Goal: Use online tool/utility: Utilize a website feature to perform a specific function

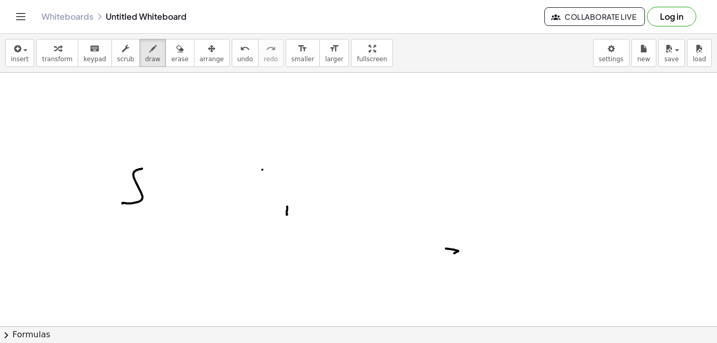
drag, startPoint x: 122, startPoint y: 203, endPoint x: 144, endPoint y: 142, distance: 65.0
drag, startPoint x: 213, startPoint y: 219, endPoint x: 251, endPoint y: 153, distance: 76.7
drag, startPoint x: 23, startPoint y: 95, endPoint x: 22, endPoint y: 103, distance: 8.4
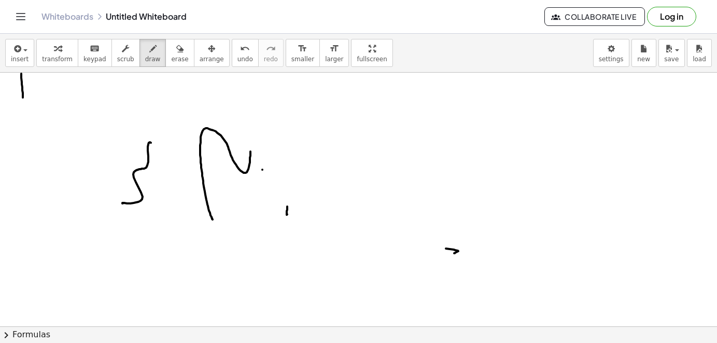
drag, startPoint x: 36, startPoint y: 104, endPoint x: 35, endPoint y: 130, distance: 25.9
drag, startPoint x: 37, startPoint y: 97, endPoint x: 54, endPoint y: 132, distance: 39.0
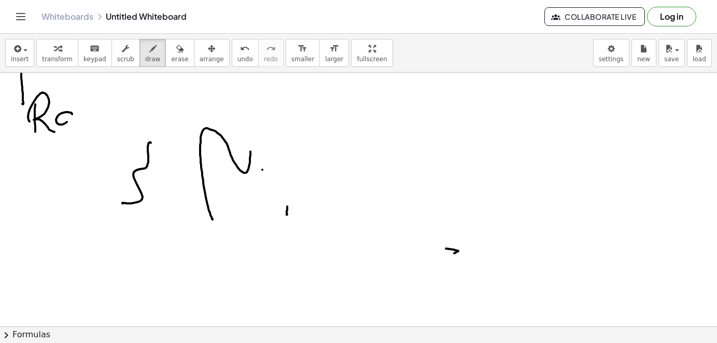
drag, startPoint x: 71, startPoint y: 113, endPoint x: 77, endPoint y: 124, distance: 13.0
drag, startPoint x: 86, startPoint y: 122, endPoint x: 107, endPoint y: 117, distance: 21.9
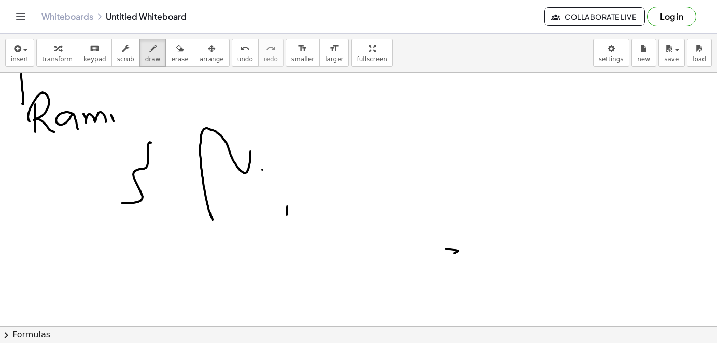
drag, startPoint x: 122, startPoint y: 95, endPoint x: 113, endPoint y: 109, distance: 16.8
drag, startPoint x: 128, startPoint y: 124, endPoint x: 136, endPoint y: 113, distance: 14.1
drag, startPoint x: 138, startPoint y: 115, endPoint x: 146, endPoint y: 115, distance: 8.3
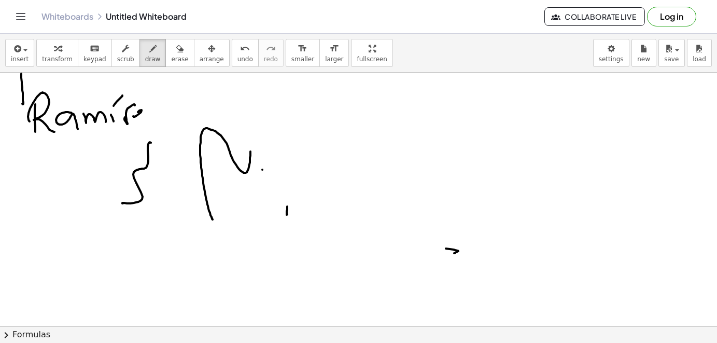
drag, startPoint x: 145, startPoint y: 112, endPoint x: 156, endPoint y: 120, distance: 13.4
drag, startPoint x: 173, startPoint y: 60, endPoint x: 168, endPoint y: 62, distance: 6.3
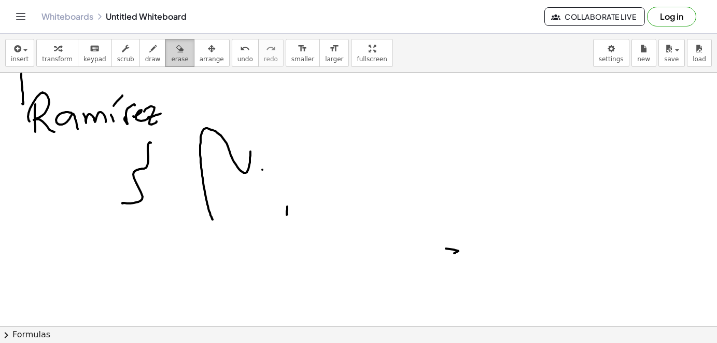
click at [171, 62] on span "erase" at bounding box center [179, 58] width 17 height 7
drag, startPoint x: 120, startPoint y: 115, endPoint x: 74, endPoint y: 117, distance: 45.7
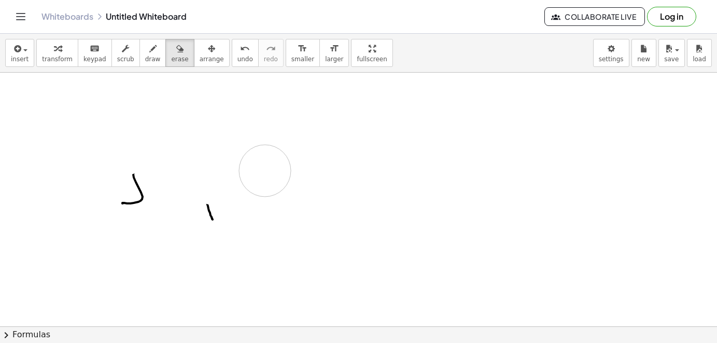
drag, startPoint x: 74, startPoint y: 117, endPoint x: 214, endPoint y: 188, distance: 156.8
drag, startPoint x: 214, startPoint y: 188, endPoint x: 144, endPoint y: 200, distance: 70.9
click at [150, 51] on div "button" at bounding box center [153, 48] width 16 height 12
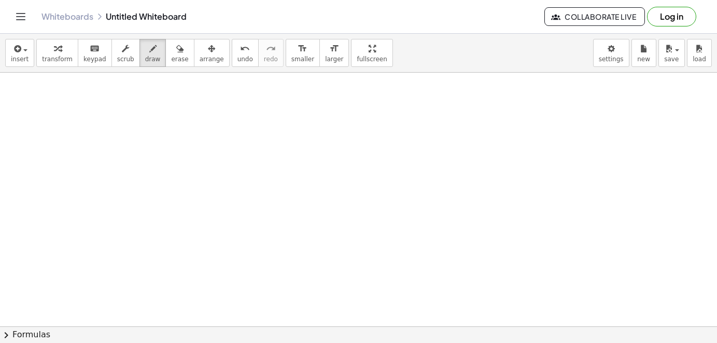
scroll to position [21, 0]
drag, startPoint x: 171, startPoint y: 103, endPoint x: 149, endPoint y: 106, distance: 22.0
drag, startPoint x: 185, startPoint y: 102, endPoint x: 227, endPoint y: 132, distance: 51.3
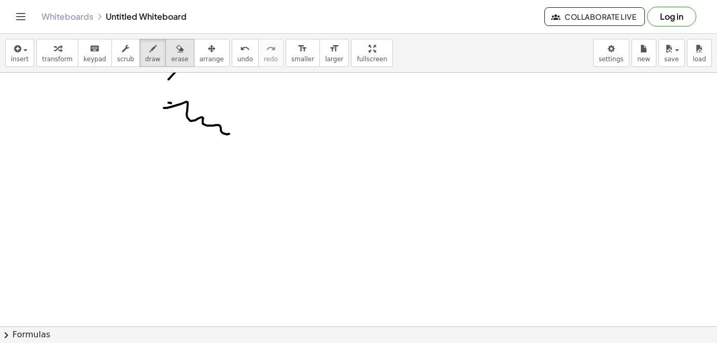
drag, startPoint x: 174, startPoint y: 74, endPoint x: 177, endPoint y: 62, distance: 11.8
click at [177, 62] on div "insert select one: Math Expression Function Text Youtube Video Graphing Geometr…" at bounding box center [358, 188] width 717 height 309
click at [180, 60] on span "erase" at bounding box center [179, 58] width 17 height 7
drag, startPoint x: 177, startPoint y: 99, endPoint x: 208, endPoint y: 128, distance: 42.9
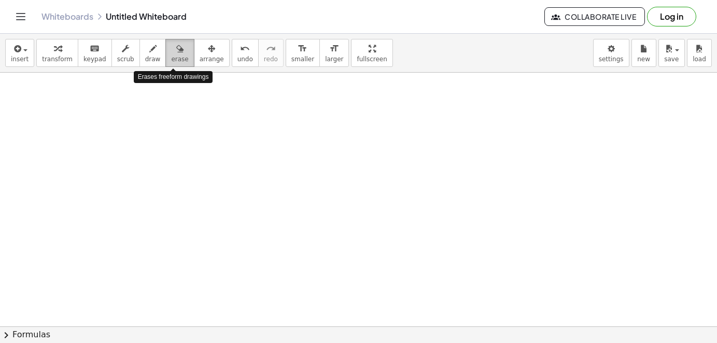
drag, startPoint x: 180, startPoint y: 52, endPoint x: 178, endPoint y: 58, distance: 6.1
click at [178, 58] on button "erase" at bounding box center [179, 53] width 29 height 28
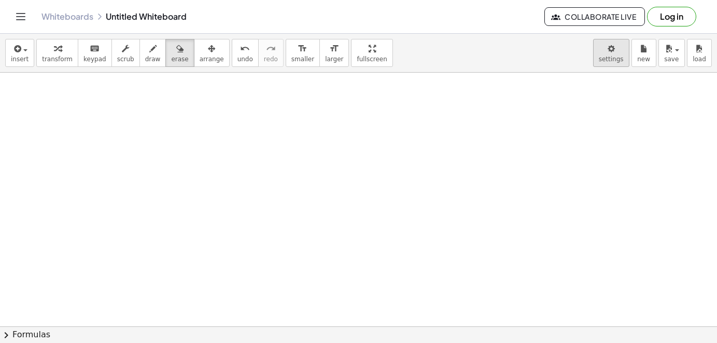
click at [616, 57] on body "Graspable Math Activities Get Started Activity Bank Assigned Work Classes White…" at bounding box center [358, 171] width 717 height 343
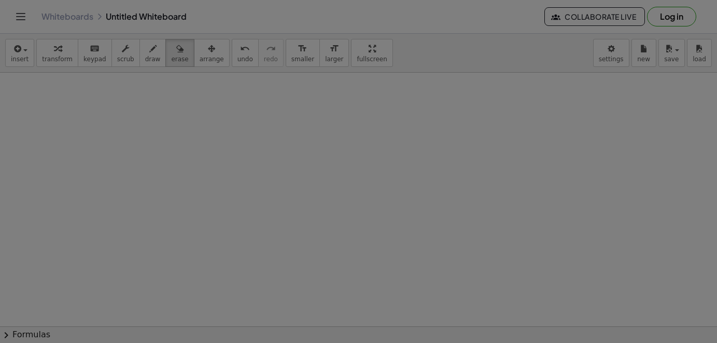
drag, startPoint x: 617, startPoint y: 57, endPoint x: 635, endPoint y: 26, distance: 36.3
click at [612, 57] on div at bounding box center [358, 171] width 717 height 343
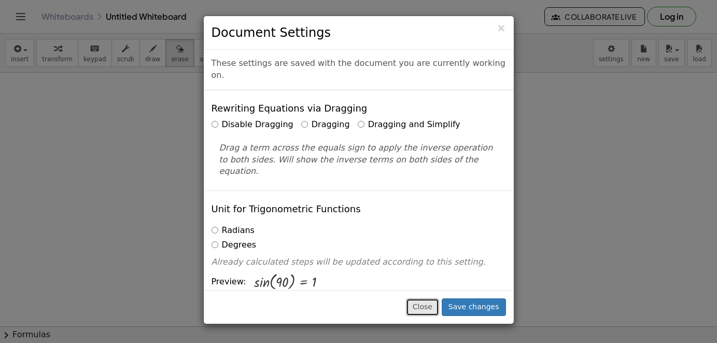
click at [426, 299] on button "Close" at bounding box center [422, 307] width 33 height 18
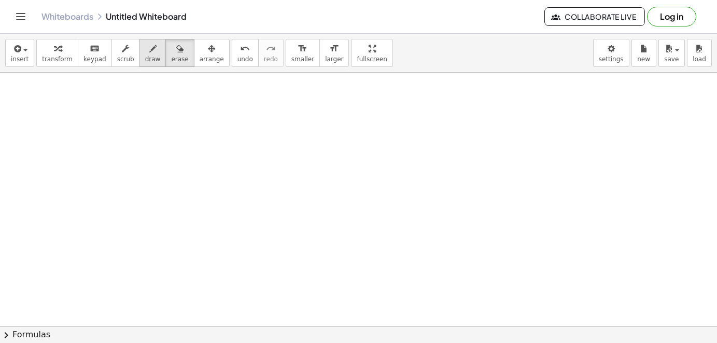
click at [148, 58] on span "draw" at bounding box center [153, 58] width 16 height 7
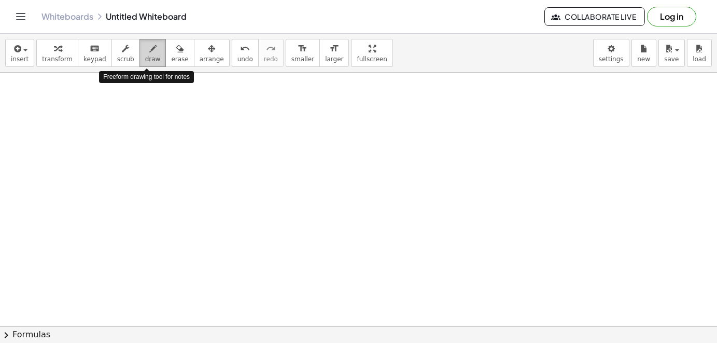
click at [149, 48] on icon "button" at bounding box center [152, 49] width 7 height 12
click at [147, 55] on button "draw" at bounding box center [153, 53] width 27 height 28
click at [149, 64] on button "draw" at bounding box center [153, 53] width 27 height 28
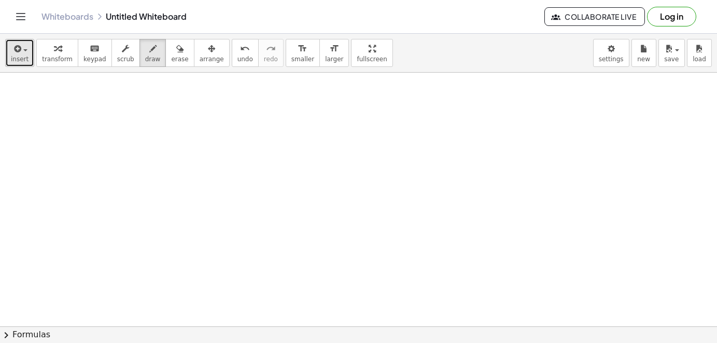
click at [30, 58] on button "insert" at bounding box center [19, 53] width 29 height 28
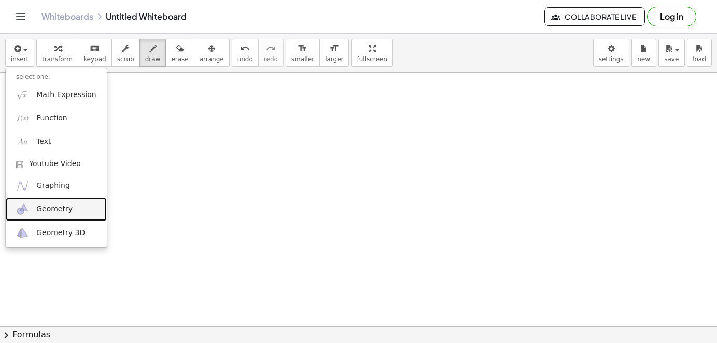
drag, startPoint x: 52, startPoint y: 208, endPoint x: 52, endPoint y: 216, distance: 8.3
click at [77, 207] on link "Geometry" at bounding box center [56, 209] width 101 height 23
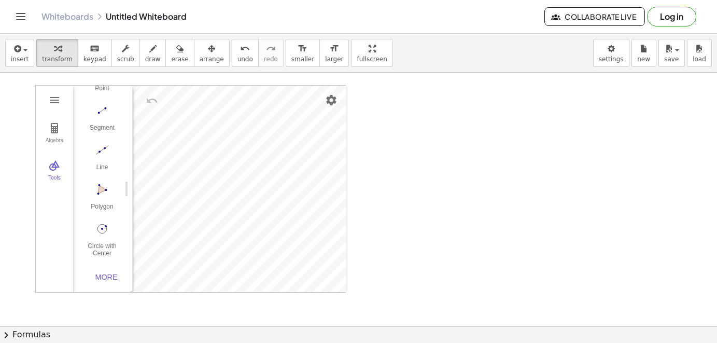
scroll to position [104, 0]
click at [103, 191] on img "Polygon. Select all vertices, then first vertex again" at bounding box center [101, 187] width 41 height 17
drag, startPoint x: 100, startPoint y: 189, endPoint x: 113, endPoint y: 184, distance: 13.3
click at [101, 189] on img "Polygon. Select all vertices, then first vertex again" at bounding box center [101, 187] width 41 height 17
click at [104, 190] on img "Polygon. Select all vertices, then first vertex again" at bounding box center [101, 187] width 41 height 17
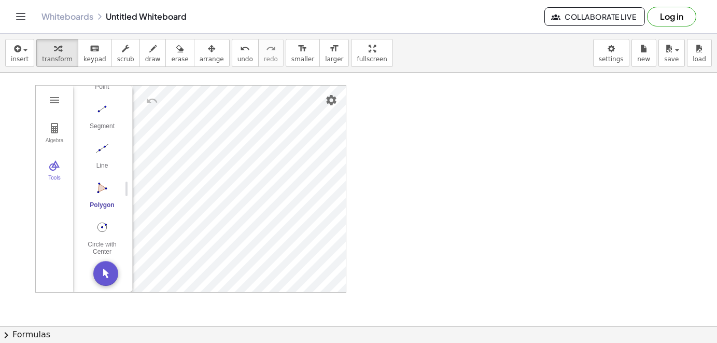
click at [101, 186] on img "Polygon. Select all vertices, then first vertex again" at bounding box center [101, 187] width 41 height 17
click at [112, 153] on img "Line. Select two points or positions" at bounding box center [101, 148] width 41 height 17
click at [112, 169] on div "Algebra Tools Point A Point B Point C GeoGebra Geometry Basic Tools Move Point …" at bounding box center [191, 189] width 310 height 206
click at [150, 101] on img "Undo" at bounding box center [152, 100] width 12 height 12
click at [155, 106] on img "Undo" at bounding box center [152, 100] width 12 height 12
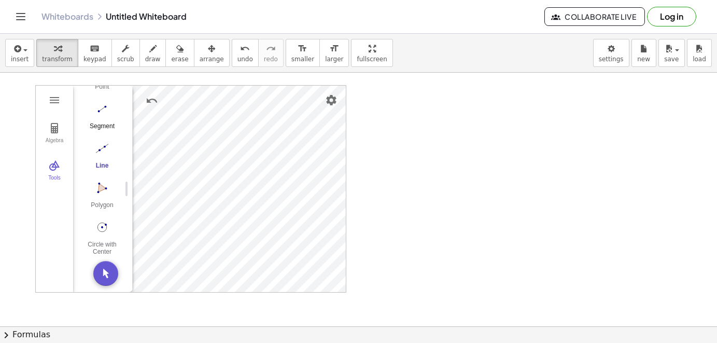
drag, startPoint x: 92, startPoint y: 104, endPoint x: 105, endPoint y: 108, distance: 13.1
click at [94, 102] on img "Segment. Select two points or positions" at bounding box center [101, 109] width 41 height 17
drag, startPoint x: 109, startPoint y: 276, endPoint x: 112, endPoint y: 270, distance: 6.7
click at [109, 276] on button "Move. Drag or select object" at bounding box center [105, 273] width 25 height 25
click at [177, 58] on span "erase" at bounding box center [179, 58] width 17 height 7
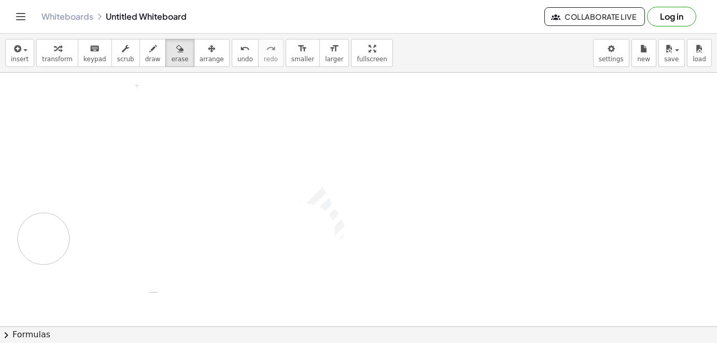
drag, startPoint x: 221, startPoint y: 153, endPoint x: 45, endPoint y: 247, distance: 200.0
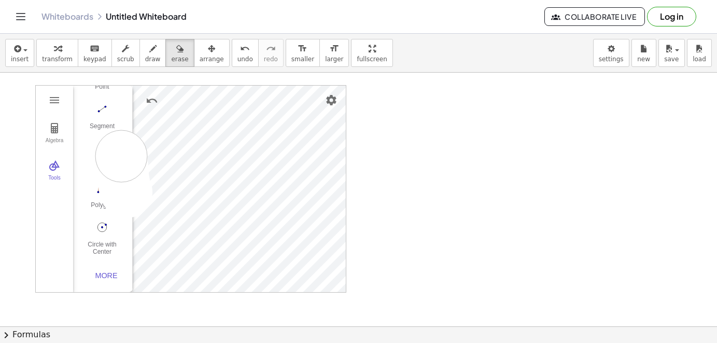
drag, startPoint x: 127, startPoint y: 192, endPoint x: 121, endPoint y: 157, distance: 35.1
click at [149, 53] on icon "button" at bounding box center [152, 49] width 7 height 12
drag, startPoint x: 120, startPoint y: 146, endPoint x: 110, endPoint y: 125, distance: 23.7
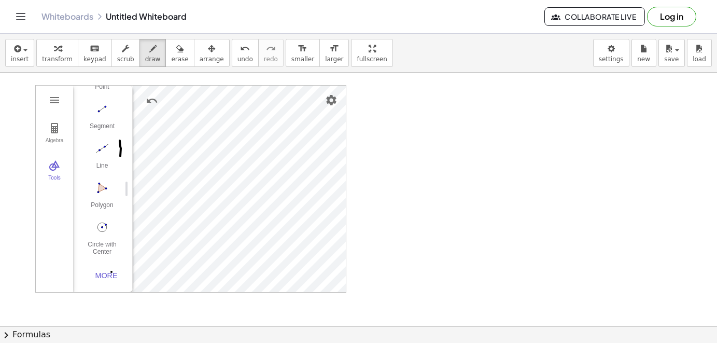
drag, startPoint x: 112, startPoint y: 272, endPoint x: 116, endPoint y: 262, distance: 10.7
drag, startPoint x: 113, startPoint y: 274, endPoint x: 109, endPoint y: 279, distance: 5.5
drag, startPoint x: 91, startPoint y: 246, endPoint x: 237, endPoint y: 184, distance: 158.7
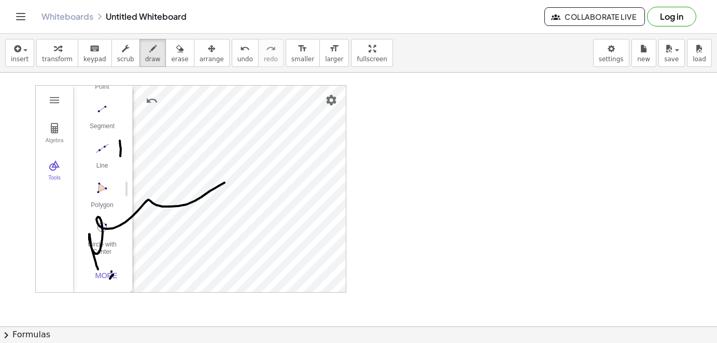
drag, startPoint x: 156, startPoint y: 157, endPoint x: 174, endPoint y: 217, distance: 62.5
drag, startPoint x: 154, startPoint y: 195, endPoint x: 200, endPoint y: 196, distance: 45.6
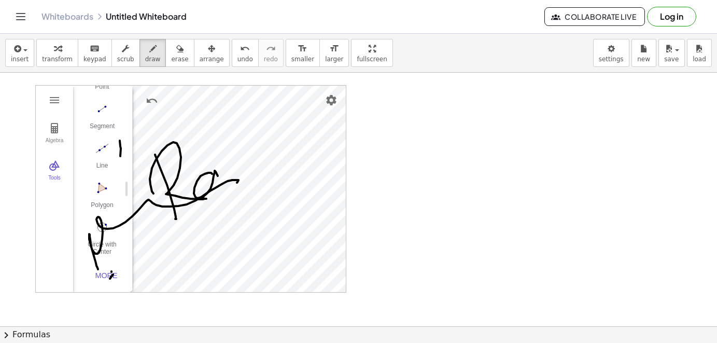
drag, startPoint x: 211, startPoint y: 173, endPoint x: 219, endPoint y: 178, distance: 9.8
drag, startPoint x: 227, startPoint y: 189, endPoint x: 259, endPoint y: 175, distance: 34.6
drag, startPoint x: 177, startPoint y: 59, endPoint x: 172, endPoint y: 62, distance: 6.3
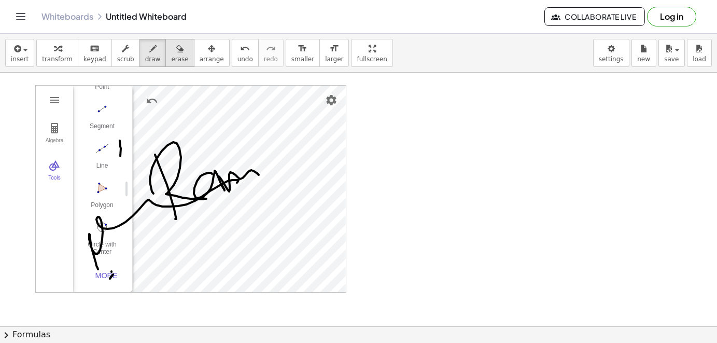
click at [176, 58] on span "erase" at bounding box center [179, 58] width 17 height 7
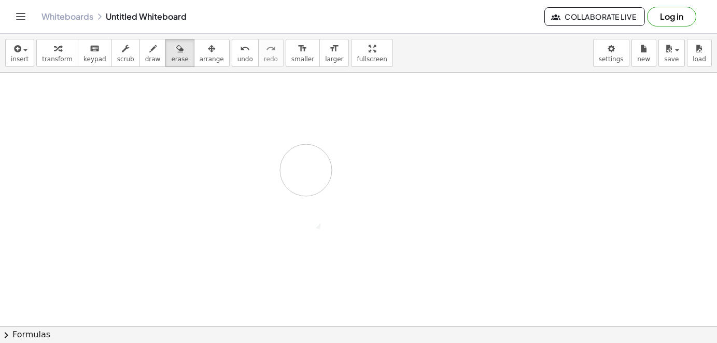
drag, startPoint x: 73, startPoint y: 130, endPoint x: 201, endPoint y: 152, distance: 129.5
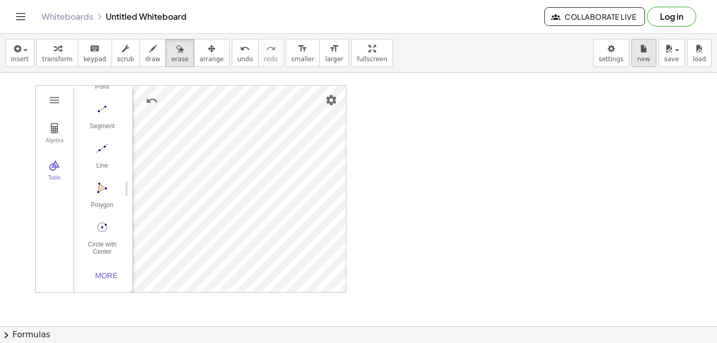
click at [0, 0] on div "Graspable Math Activities Get Started Activity Bank Assigned Work Classes White…" at bounding box center [358, 171] width 717 height 343
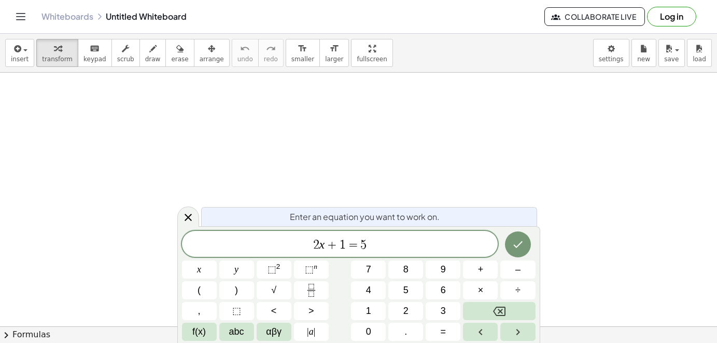
click at [191, 215] on icon at bounding box center [188, 217] width 12 height 12
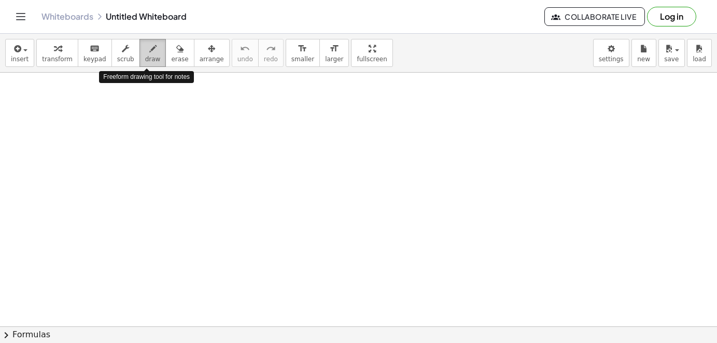
drag, startPoint x: 145, startPoint y: 51, endPoint x: 142, endPoint y: 58, distance: 7.4
click at [140, 57] on button "draw" at bounding box center [153, 53] width 27 height 28
drag, startPoint x: 24, startPoint y: 89, endPoint x: 21, endPoint y: 108, distance: 20.0
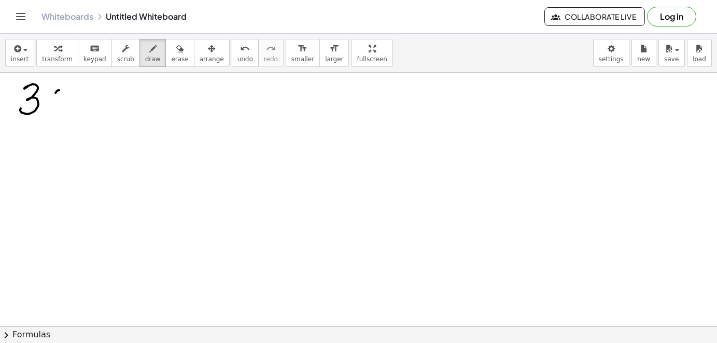
drag, startPoint x: 55, startPoint y: 93, endPoint x: 42, endPoint y: 103, distance: 16.7
drag, startPoint x: 46, startPoint y: 92, endPoint x: 58, endPoint y: 105, distance: 17.3
drag, startPoint x: 67, startPoint y: 85, endPoint x: 68, endPoint y: 92, distance: 7.3
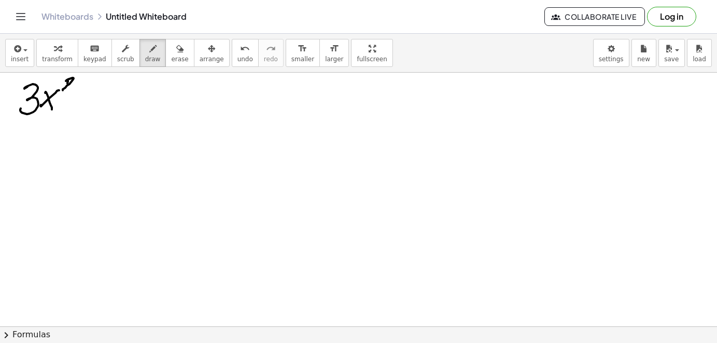
drag, startPoint x: 81, startPoint y: 106, endPoint x: 87, endPoint y: 105, distance: 5.3
drag, startPoint x: 101, startPoint y: 84, endPoint x: 117, endPoint y: 98, distance: 21.3
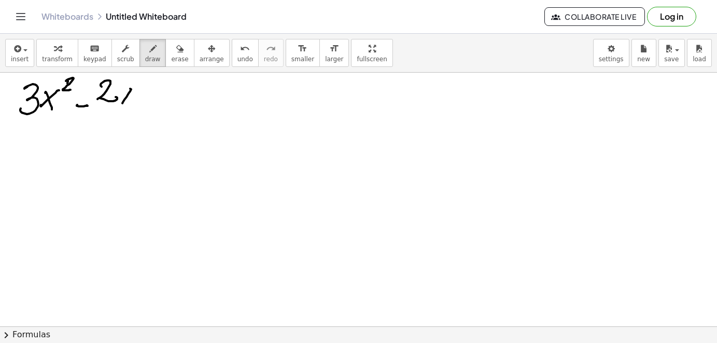
drag, startPoint x: 131, startPoint y: 89, endPoint x: 122, endPoint y: 101, distance: 15.1
drag, startPoint x: 126, startPoint y: 95, endPoint x: 131, endPoint y: 103, distance: 9.8
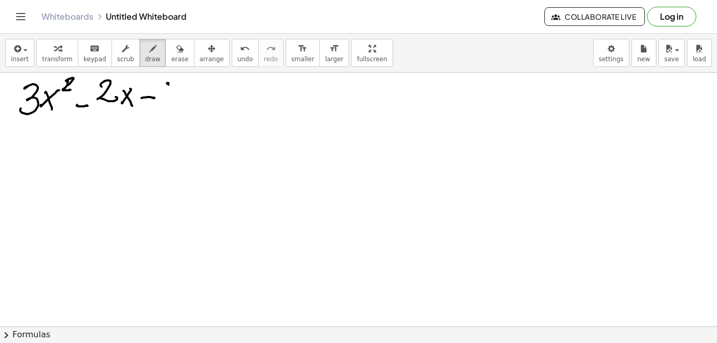
drag, startPoint x: 166, startPoint y: 82, endPoint x: 164, endPoint y: 96, distance: 14.8
drag, startPoint x: 197, startPoint y: 101, endPoint x: 192, endPoint y: 103, distance: 5.4
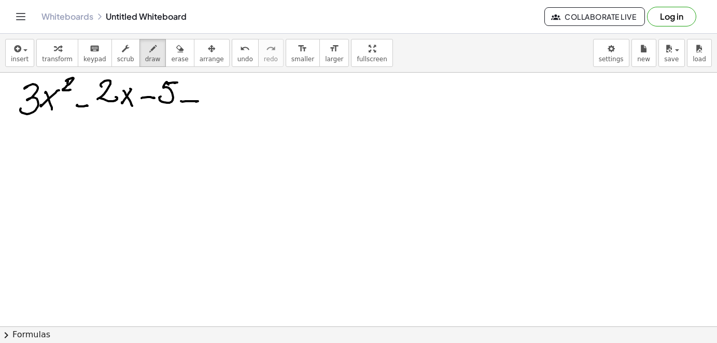
drag, startPoint x: 211, startPoint y: 93, endPoint x: 208, endPoint y: 100, distance: 7.4
drag, startPoint x: 30, startPoint y: 132, endPoint x: 27, endPoint y: 144, distance: 12.1
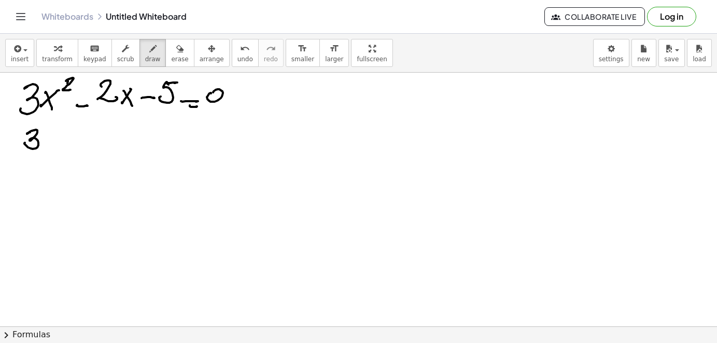
drag, startPoint x: 55, startPoint y: 137, endPoint x: 61, endPoint y: 140, distance: 6.3
drag, startPoint x: 82, startPoint y: 131, endPoint x: 90, endPoint y: 141, distance: 12.2
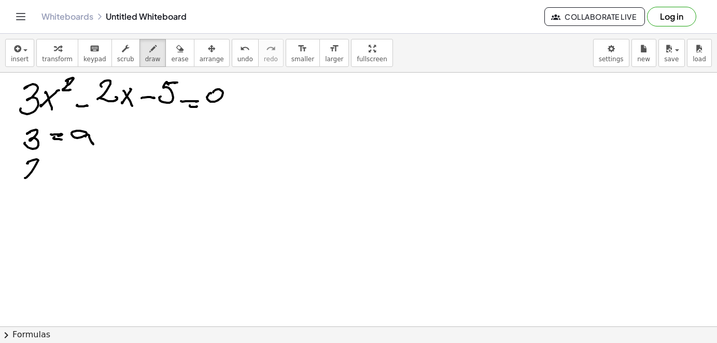
drag, startPoint x: 28, startPoint y: 163, endPoint x: 40, endPoint y: 170, distance: 13.7
drag, startPoint x: 7, startPoint y: 168, endPoint x: 21, endPoint y: 171, distance: 14.3
drag, startPoint x: 53, startPoint y: 163, endPoint x: 62, endPoint y: 162, distance: 8.8
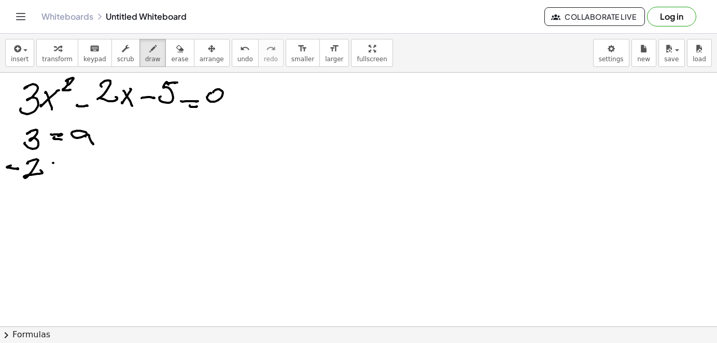
drag, startPoint x: 81, startPoint y: 160, endPoint x: 86, endPoint y: 170, distance: 10.4
drag, startPoint x: 27, startPoint y: 191, endPoint x: 34, endPoint y: 186, distance: 8.4
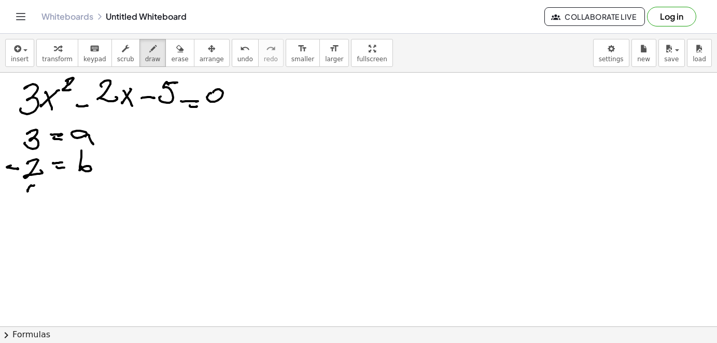
drag, startPoint x: 26, startPoint y: 191, endPoint x: 25, endPoint y: 200, distance: 8.9
drag, startPoint x: 12, startPoint y: 199, endPoint x: 20, endPoint y: 199, distance: 7.8
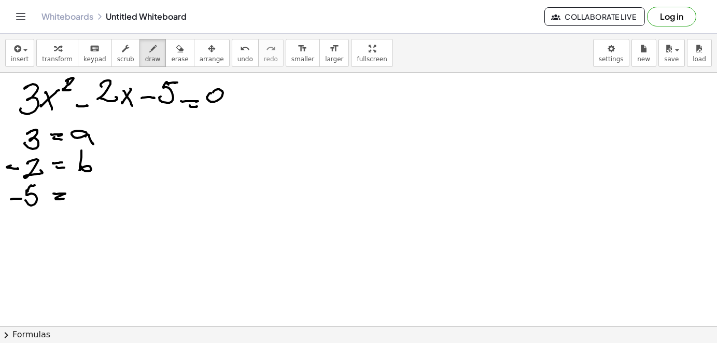
drag, startPoint x: 56, startPoint y: 193, endPoint x: 74, endPoint y: 202, distance: 19.5
drag, startPoint x: 93, startPoint y: 191, endPoint x: 95, endPoint y: 196, distance: 5.6
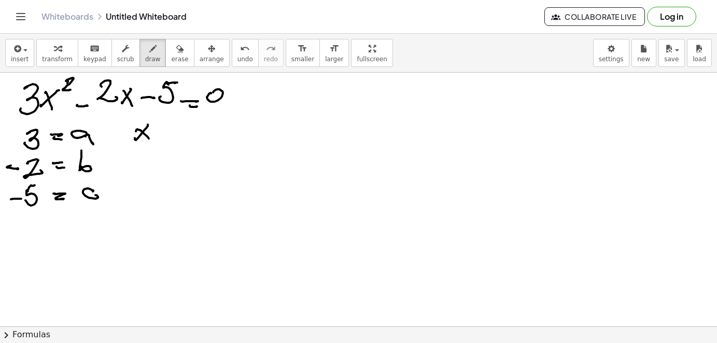
drag, startPoint x: 184, startPoint y: 131, endPoint x: 193, endPoint y: 131, distance: 8.8
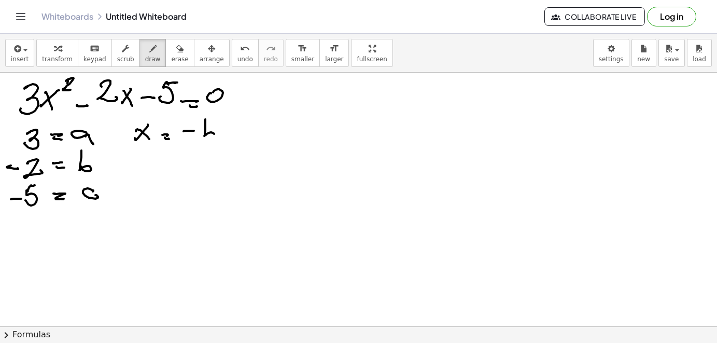
drag, startPoint x: 205, startPoint y: 120, endPoint x: 209, endPoint y: 137, distance: 17.9
drag, startPoint x: 227, startPoint y: 132, endPoint x: 235, endPoint y: 131, distance: 8.4
drag, startPoint x: 232, startPoint y: 125, endPoint x: 230, endPoint y: 134, distance: 9.5
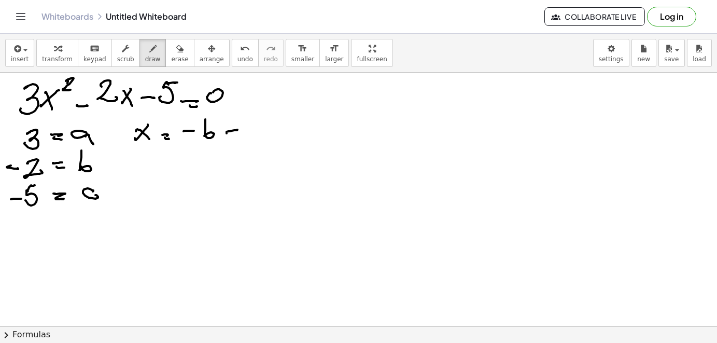
drag, startPoint x: 227, startPoint y: 137, endPoint x: 234, endPoint y: 137, distance: 6.8
drag, startPoint x: 244, startPoint y: 131, endPoint x: 275, endPoint y: 121, distance: 32.6
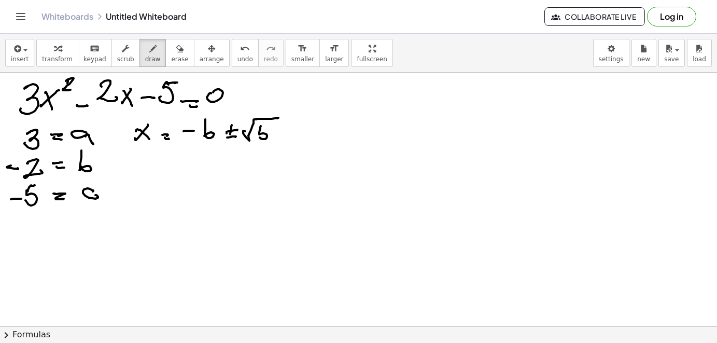
drag
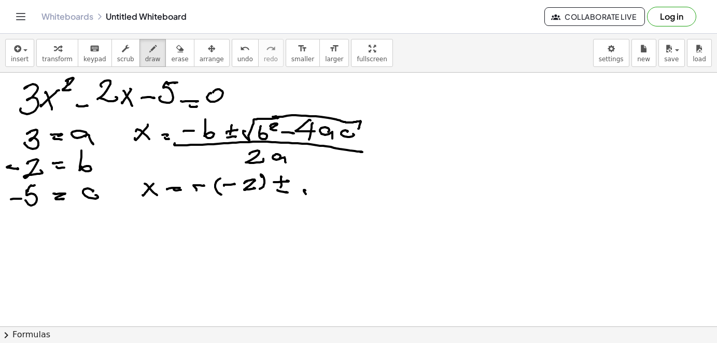
click at [207, 50] on div "button" at bounding box center [212, 48] width 24 height 12
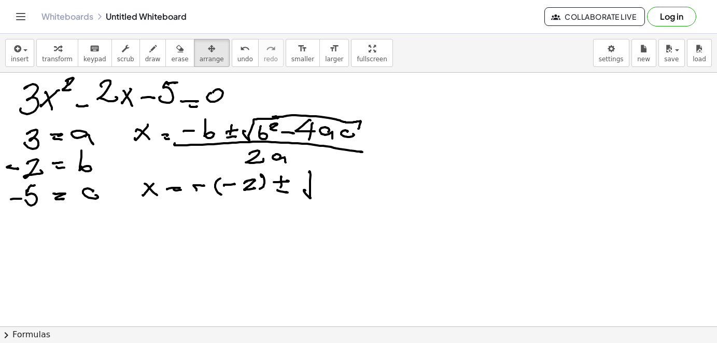
click at [204, 51] on div "insert select one: Math Expression Function Text Youtube Video Graphing Geometr…" at bounding box center [358, 53] width 717 height 39
click at [142, 48] on div "insert select one: Math Expression Function Text Youtube Video Graphing Geometr…" at bounding box center [358, 53] width 717 height 39
click at [149, 59] on button "draw" at bounding box center [153, 53] width 27 height 28
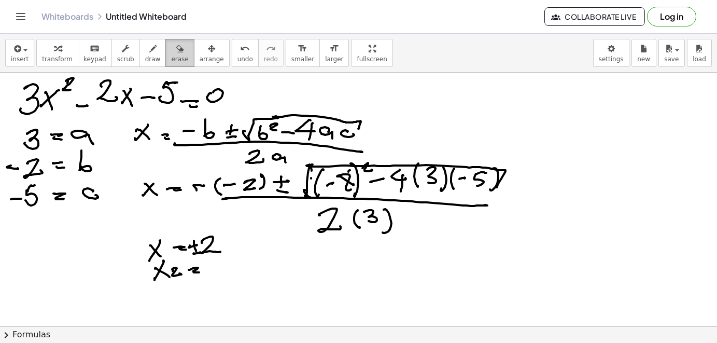
click at [171, 54] on button "erase" at bounding box center [179, 53] width 29 height 28
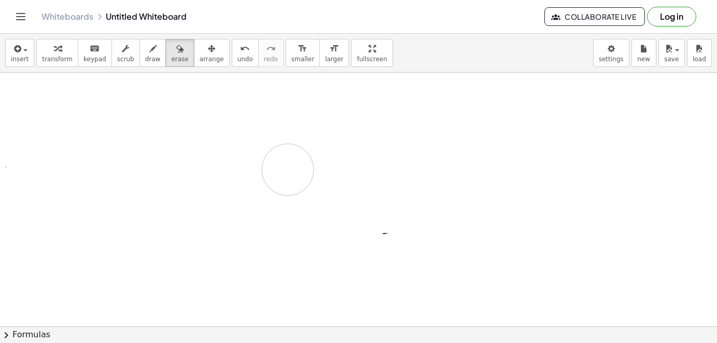
click at [154, 52] on div "insert select one: Math Expression Function Text Youtube Video Graphing Geometr…" at bounding box center [358, 53] width 717 height 39
click at [144, 59] on button "draw" at bounding box center [153, 53] width 27 height 28
click at [156, 74] on div "insert select one: Math Expression Function Text Youtube Video Graphing Geometr…" at bounding box center [358, 188] width 717 height 309
click at [165, 61] on button "erase" at bounding box center [179, 53] width 29 height 28
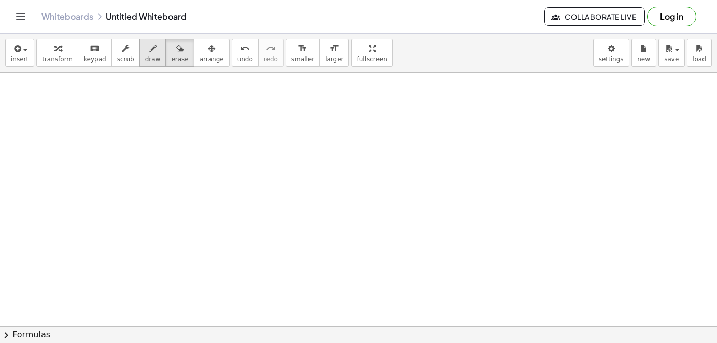
click at [145, 57] on span "draw" at bounding box center [153, 58] width 16 height 7
click at [19, 61] on span "insert" at bounding box center [20, 58] width 18 height 7
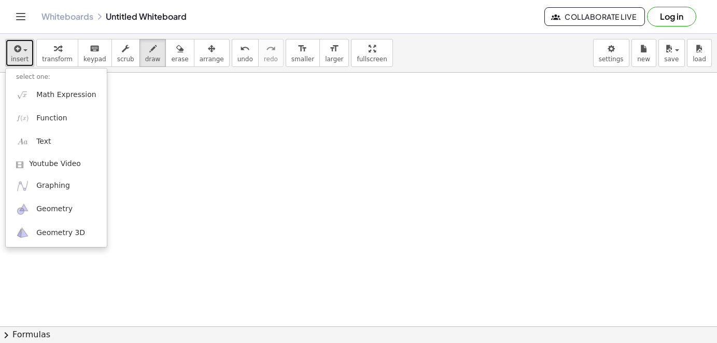
click at [19, 54] on icon "button" at bounding box center [16, 49] width 9 height 12
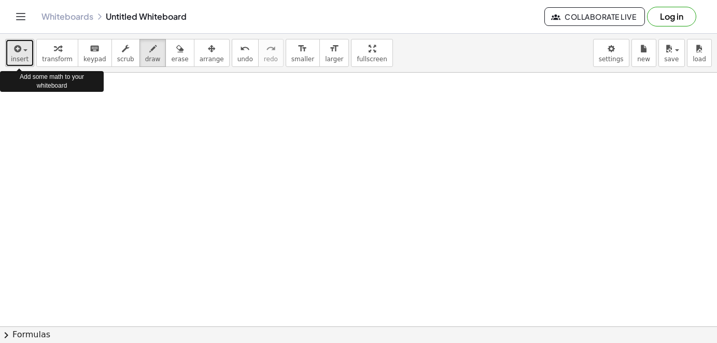
click at [24, 54] on button "insert" at bounding box center [19, 53] width 29 height 28
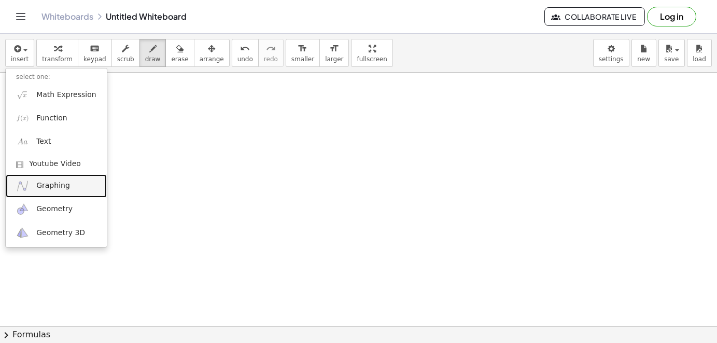
click at [60, 185] on span "Graphing" at bounding box center [53, 185] width 34 height 10
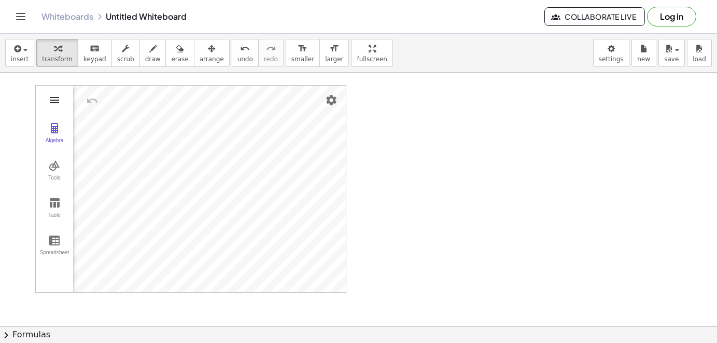
click at [55, 102] on img "Graphing Calculator" at bounding box center [54, 100] width 12 height 12
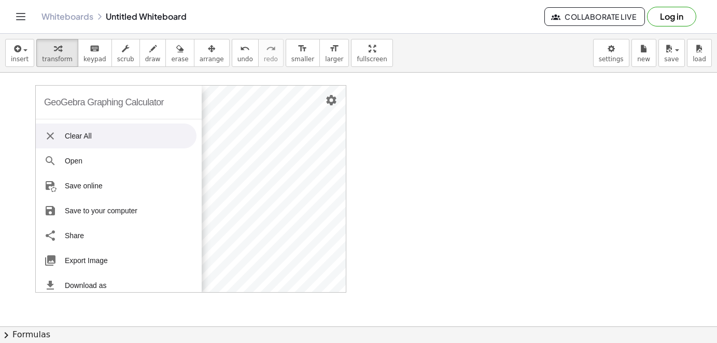
click at [99, 102] on div "GeoGebra Graphing Calculator" at bounding box center [104, 102] width 120 height 33
click at [54, 136] on li "Clear All" at bounding box center [116, 135] width 161 height 25
click at [53, 136] on li "Clear All" at bounding box center [116, 135] width 161 height 25
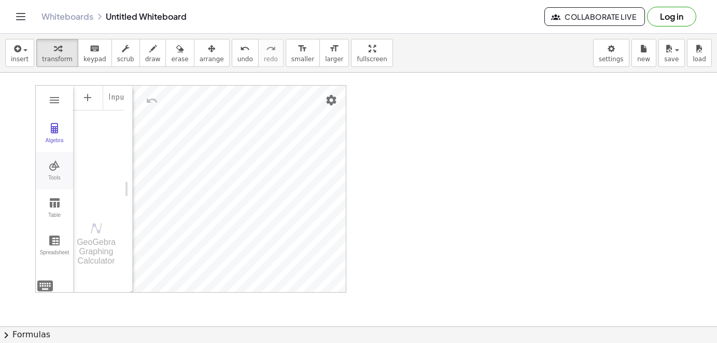
click at [57, 168] on img "Graphing Calculator" at bounding box center [54, 165] width 12 height 12
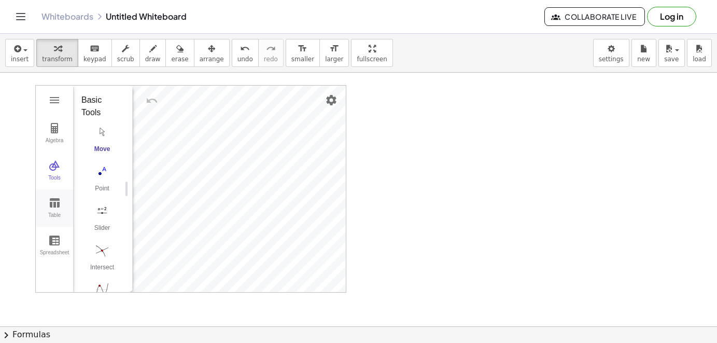
click at [57, 204] on img "Graphing Calculator" at bounding box center [54, 203] width 12 height 12
click at [57, 244] on img "Graphing Calculator" at bounding box center [54, 240] width 12 height 12
click at [61, 197] on button "Table" at bounding box center [54, 207] width 37 height 37
click at [60, 127] on img "Graphing Calculator" at bounding box center [54, 128] width 12 height 12
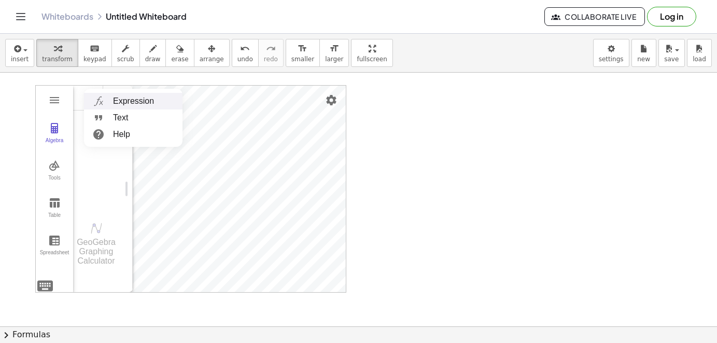
drag, startPoint x: 127, startPoint y: 105, endPoint x: 124, endPoint y: 110, distance: 5.6
click at [126, 107] on li "Expression" at bounding box center [133, 101] width 99 height 17
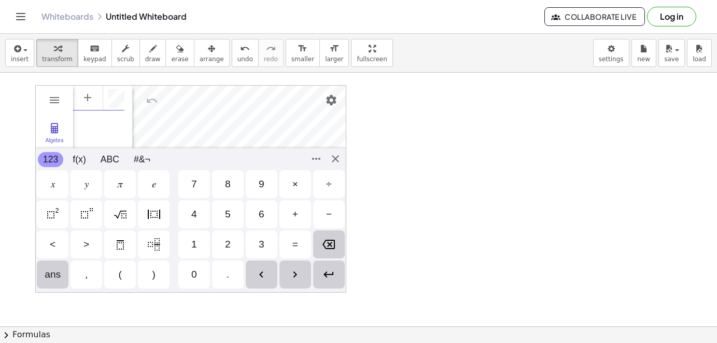
scroll to position [6, 0]
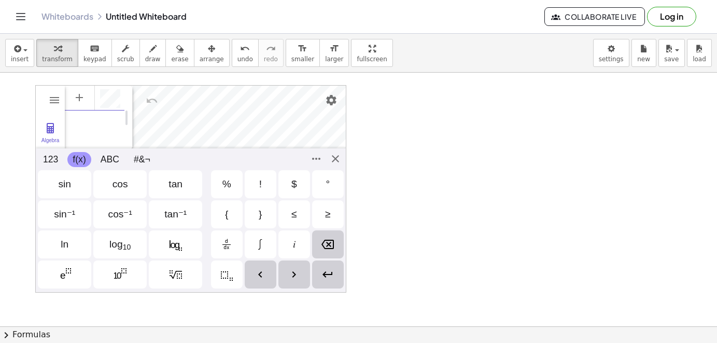
click at [84, 160] on button "f(x)" at bounding box center [78, 159] width 23 height 15
click at [53, 163] on button "123" at bounding box center [50, 159] width 25 height 15
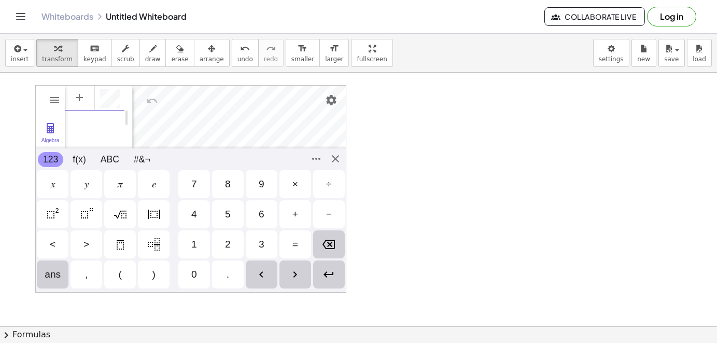
click at [53, 161] on button "123" at bounding box center [50, 159] width 25 height 15
click at [88, 190] on div "𝑦" at bounding box center [87, 184] width 32 height 28
click at [299, 245] on div "=" at bounding box center [296, 244] width 32 height 28
click at [264, 239] on div "3" at bounding box center [262, 244] width 6 height 12
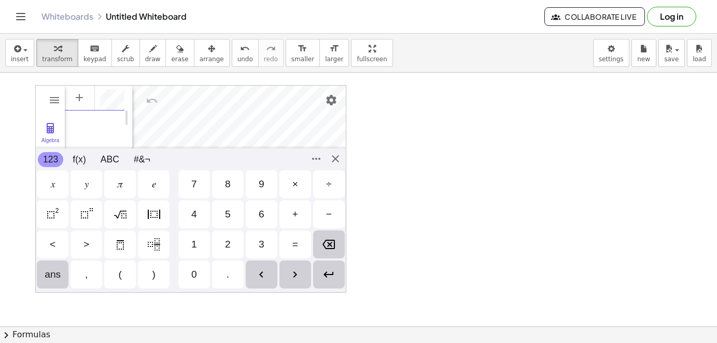
drag, startPoint x: 192, startPoint y: 198, endPoint x: 176, endPoint y: 198, distance: 16.1
click at [186, 198] on div "𝑥 𝑦 𝜋 𝑒 7 8 9 × ÷" at bounding box center [191, 184] width 310 height 30
click at [57, 192] on div "𝑥" at bounding box center [53, 184] width 32 height 28
click at [61, 218] on div "Squared" at bounding box center [53, 214] width 32 height 28
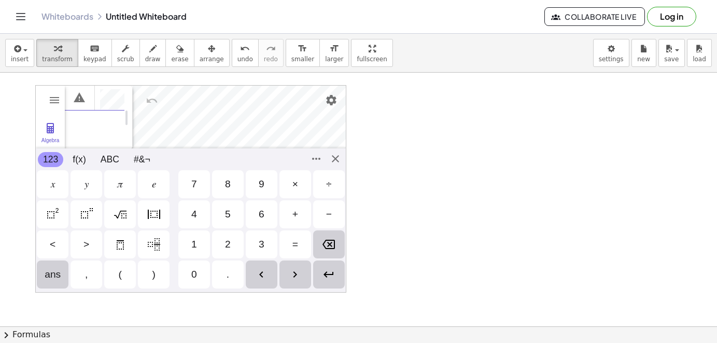
click at [299, 214] on div "+" at bounding box center [296, 214] width 32 height 28
click at [228, 240] on div "2" at bounding box center [228, 244] width 6 height 12
click at [334, 247] on img "Backspace" at bounding box center [329, 244] width 12 height 12
click at [196, 246] on div "1" at bounding box center [194, 244] width 6 height 12
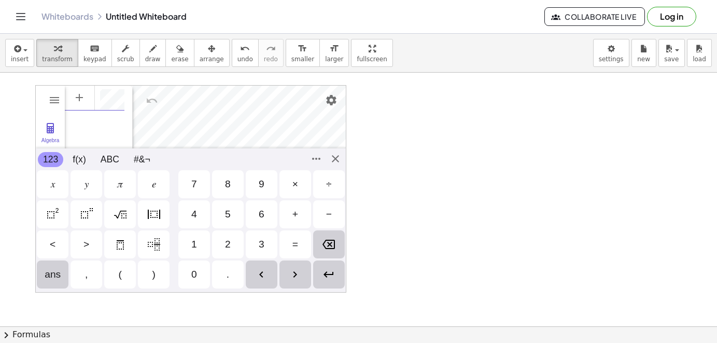
click at [340, 165] on div "GeoGebra Graphing Calculator Clear All Open Save online Save to your computer S…" at bounding box center [190, 188] width 311 height 207
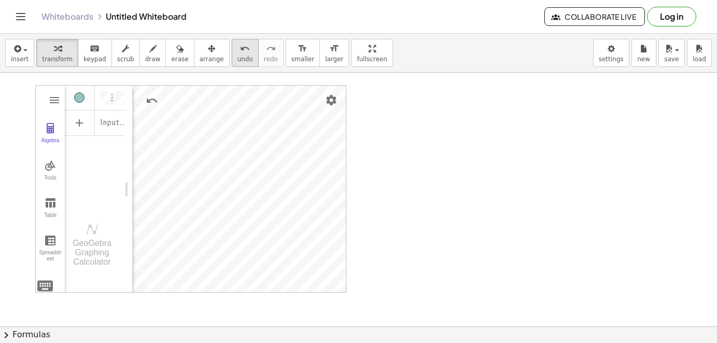
click at [240, 55] on button "undo undo" at bounding box center [245, 53] width 27 height 28
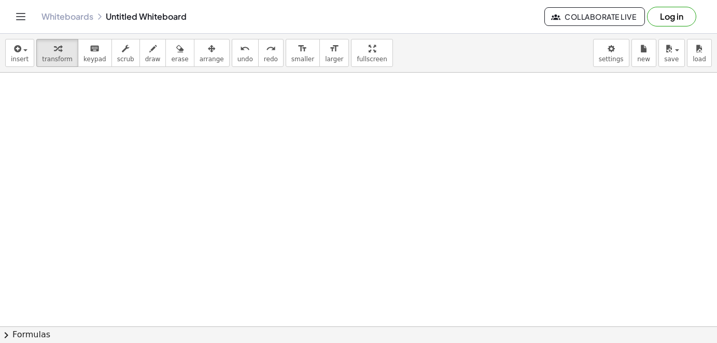
click at [238, 68] on div "insert select one: Math Expression Function Text Youtube Video Graphing Geometr…" at bounding box center [358, 53] width 717 height 39
click at [35, 57] on div "insert select one: Math Expression Function Text Youtube Video Graphing Geometr…" at bounding box center [358, 53] width 717 height 39
click at [24, 64] on button "insert" at bounding box center [19, 53] width 29 height 28
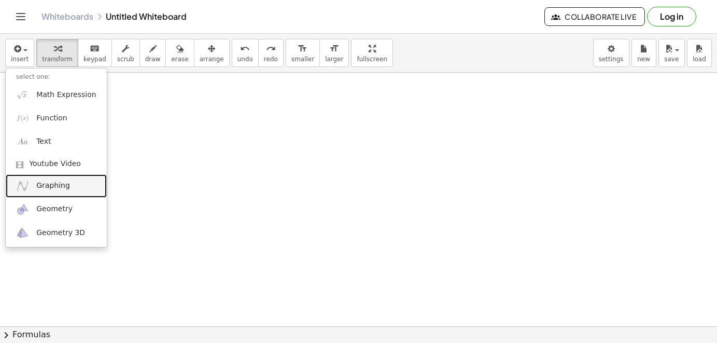
click at [74, 182] on link "Graphing" at bounding box center [56, 185] width 101 height 23
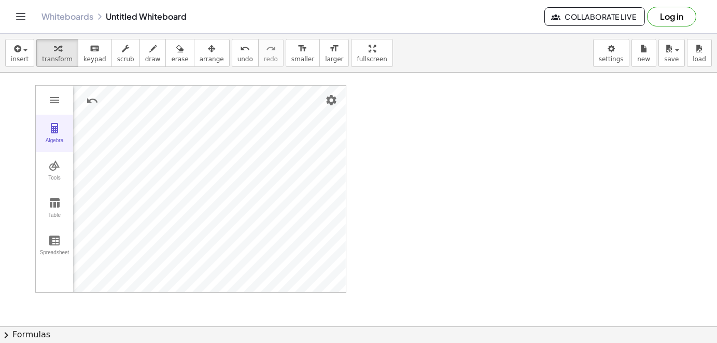
click at [55, 131] on img "Graphing Calculator" at bounding box center [54, 128] width 12 height 12
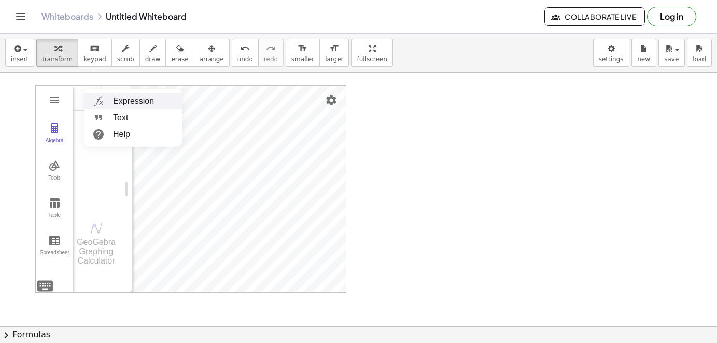
drag, startPoint x: 126, startPoint y: 104, endPoint x: 120, endPoint y: 108, distance: 6.6
click at [123, 106] on li "Expression" at bounding box center [133, 101] width 99 height 17
click at [107, 218] on div "Input… GeoGebra Graphing Calculator" at bounding box center [98, 177] width 51 height 182
click at [127, 97] on li "Expression" at bounding box center [133, 101] width 99 height 17
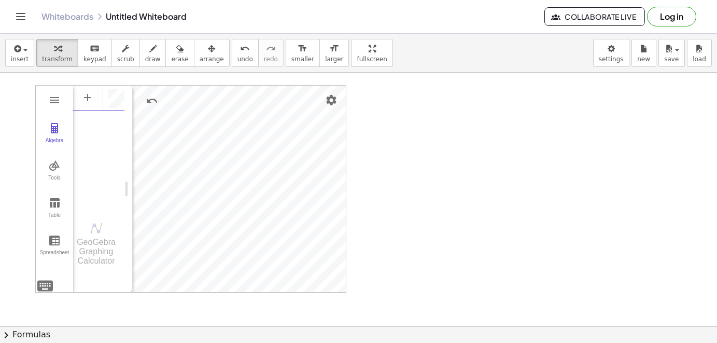
scroll to position [6, 0]
click at [124, 101] on li "Expression" at bounding box center [133, 101] width 99 height 17
click at [119, 100] on li "Expression" at bounding box center [133, 101] width 99 height 17
click at [100, 170] on div "Input…" at bounding box center [98, 146] width 51 height 122
click at [57, 140] on div "Algebra" at bounding box center [54, 144] width 33 height 15
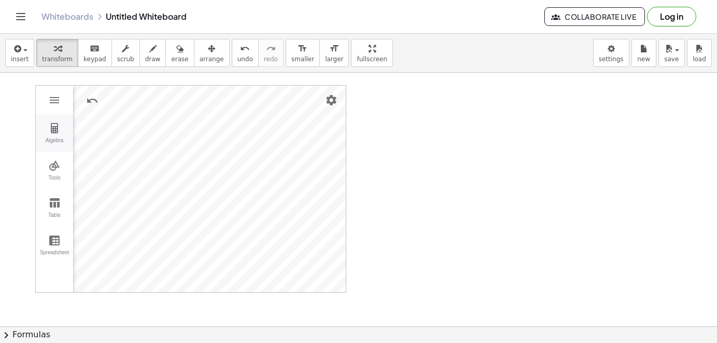
click at [58, 137] on button "Algebra" at bounding box center [54, 133] width 37 height 37
drag, startPoint x: 64, startPoint y: 149, endPoint x: 82, endPoint y: 109, distance: 43.9
click at [80, 115] on div "Algebra Tools Table Spreadsheet Input… GeoGebra Graphing Calculator Basic Tools…" at bounding box center [80, 189] width 88 height 206
click at [114, 119] on li "Text" at bounding box center [133, 117] width 99 height 17
click at [56, 134] on img "Graphing Calculator" at bounding box center [54, 128] width 12 height 12
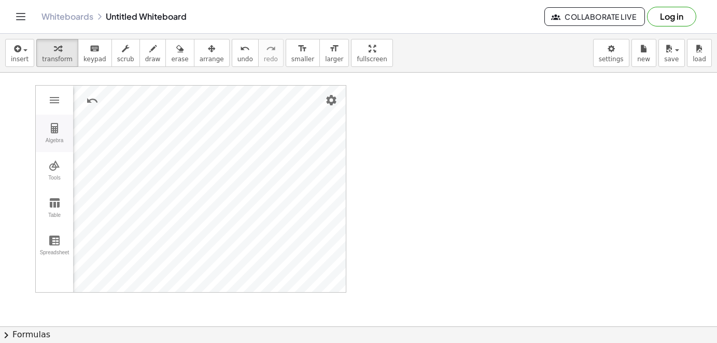
click at [61, 139] on div "Algebra" at bounding box center [54, 144] width 33 height 15
click at [80, 121] on div "Input…" at bounding box center [98, 146] width 51 height 122
drag, startPoint x: 84, startPoint y: 116, endPoint x: 86, endPoint y: 109, distance: 7.2
click at [86, 110] on div "Input…" at bounding box center [98, 146] width 51 height 122
drag, startPoint x: 104, startPoint y: 106, endPoint x: 114, endPoint y: 104, distance: 10.5
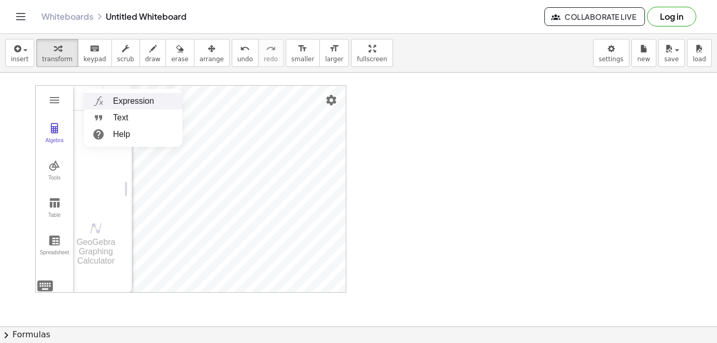
click at [114, 104] on li "Expression" at bounding box center [133, 101] width 99 height 17
click at [118, 98] on li "Expression" at bounding box center [133, 101] width 99 height 17
click at [22, 63] on button "insert" at bounding box center [19, 53] width 29 height 28
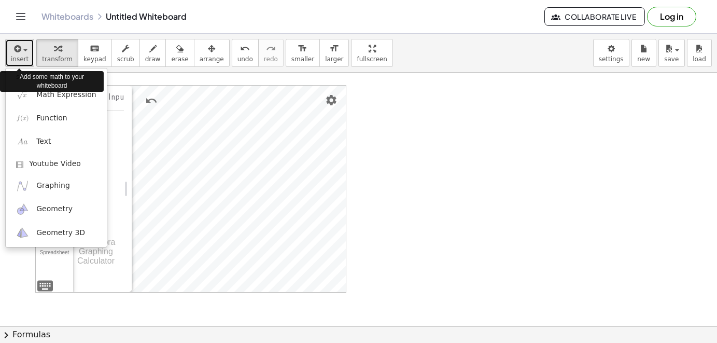
click at [22, 63] on button "insert" at bounding box center [19, 53] width 29 height 28
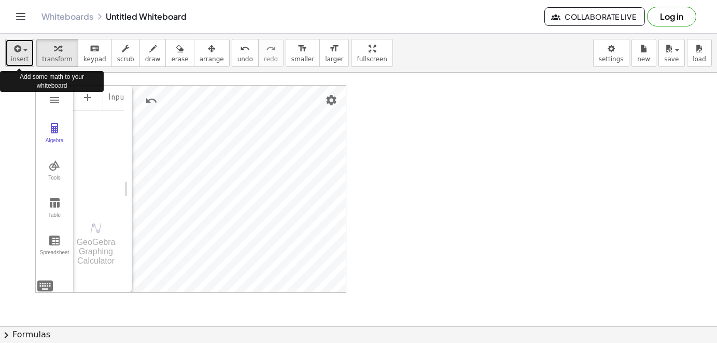
click at [22, 63] on button "insert" at bounding box center [19, 53] width 29 height 28
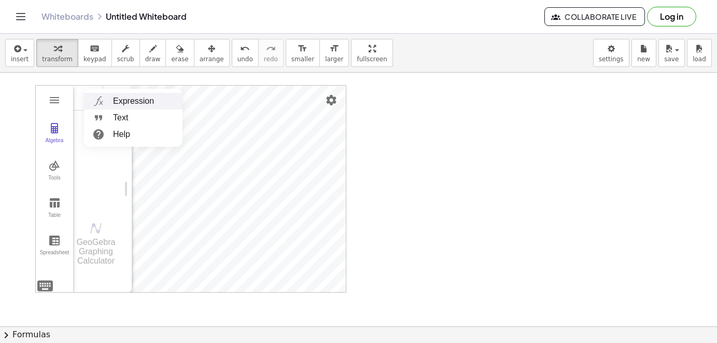
click at [115, 100] on li "Expression" at bounding box center [133, 101] width 99 height 17
click at [59, 240] on img "Graphing Calculator" at bounding box center [54, 240] width 12 height 12
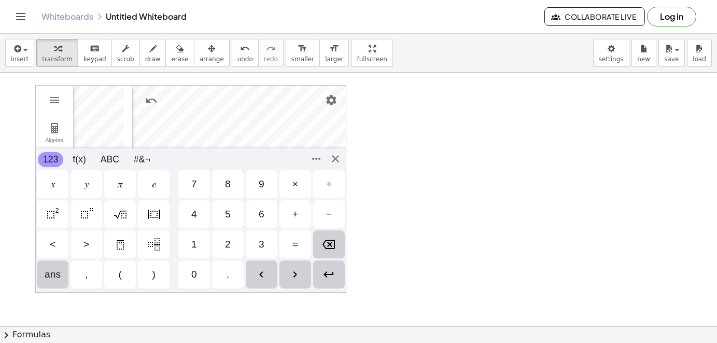
click at [49, 285] on div "Algebra Tools Table Spreadsheet Input… GeoGebra Graphing Calculator Basic Tools…" at bounding box center [190, 188] width 311 height 207
click at [51, 128] on img "Graphing Calculator" at bounding box center [54, 128] width 12 height 12
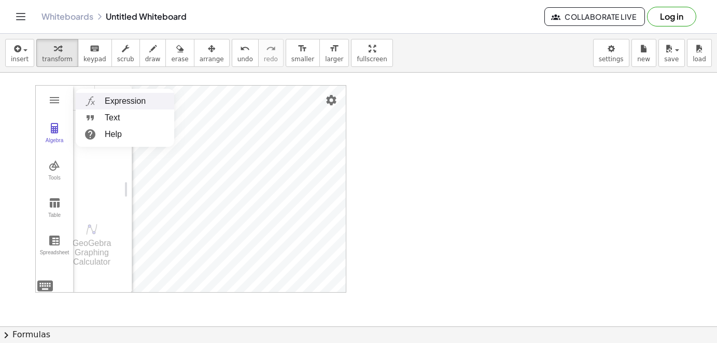
click at [100, 99] on li "Expression" at bounding box center [125, 101] width 99 height 17
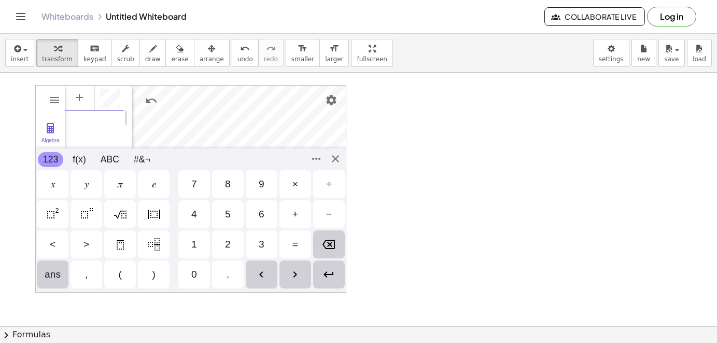
click at [89, 189] on div "𝑦" at bounding box center [87, 184] width 4 height 12
click at [174, 184] on div "𝑥 𝑦 𝜋 𝑒 7 8 9 × ÷" at bounding box center [191, 184] width 310 height 30
click at [44, 286] on div "Algebra Tools Table Spreadsheet GeoGebra Graphing Calculator Basic Tools Move P…" at bounding box center [190, 188] width 311 height 207
click at [331, 239] on img "Backspace" at bounding box center [329, 244] width 12 height 12
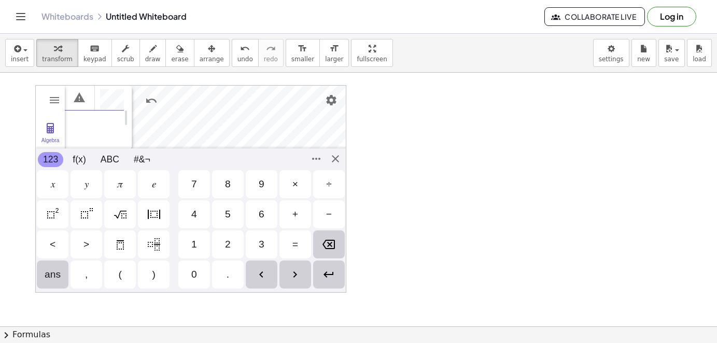
click at [299, 246] on div "=" at bounding box center [296, 244] width 32 height 28
click at [227, 244] on div "2" at bounding box center [228, 244] width 6 height 12
click at [57, 183] on div "𝑥" at bounding box center [53, 184] width 32 height 28
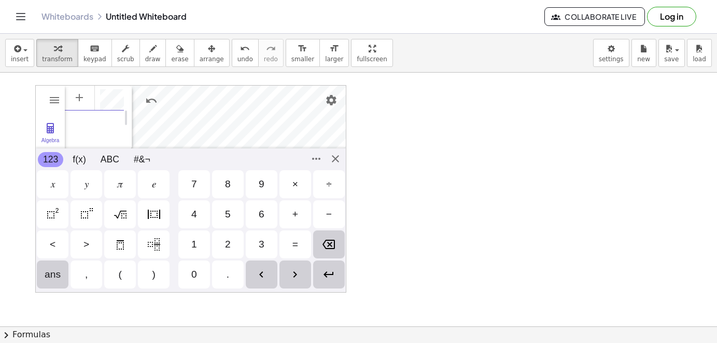
click at [59, 220] on img "Squared" at bounding box center [53, 214] width 12 height 12
click at [308, 207] on div "+" at bounding box center [296, 214] width 32 height 28
click at [192, 246] on div "1" at bounding box center [194, 244] width 6 height 12
click at [337, 159] on div "Algebra Tools Table Spreadsheet GeoGebra Graphing Calculator Basic Tools Move P…" at bounding box center [190, 188] width 311 height 207
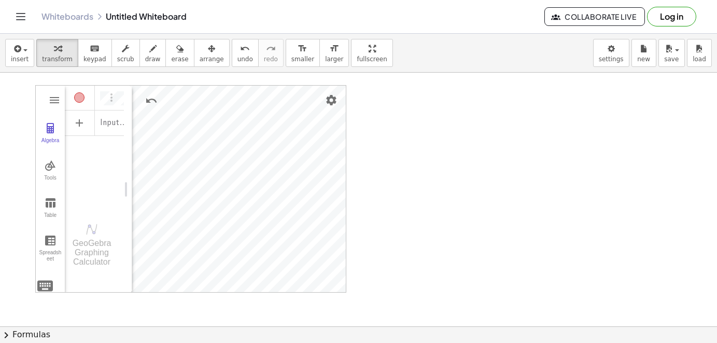
drag, startPoint x: 339, startPoint y: 160, endPoint x: 40, endPoint y: 269, distance: 318.0
click at [40, 269] on div "Algebra Tools Table Spreadsheet Input… GeoGebra Graphing Calculator Basic Tools…" at bounding box center [191, 189] width 310 height 207
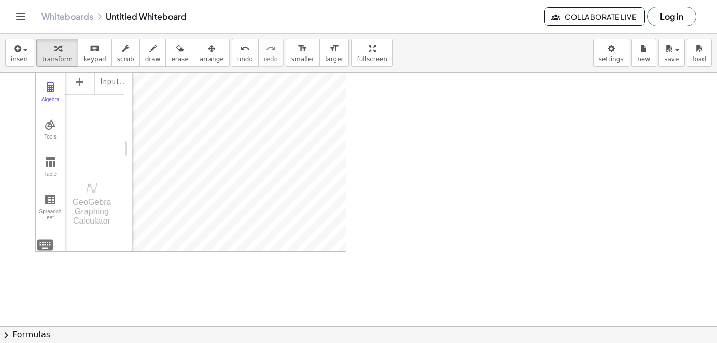
scroll to position [45, 0]
click at [338, 44] on div "insert select one: Math Expression Function Text Youtube Video Graphing Geometr…" at bounding box center [358, 188] width 717 height 309
click at [88, 138] on div "Algebra Tools Table Spreadsheet Input… GeoGebra Graphing Calculator Basic Tools…" at bounding box center [191, 143] width 310 height 207
